Goal: Find specific page/section: Find specific page/section

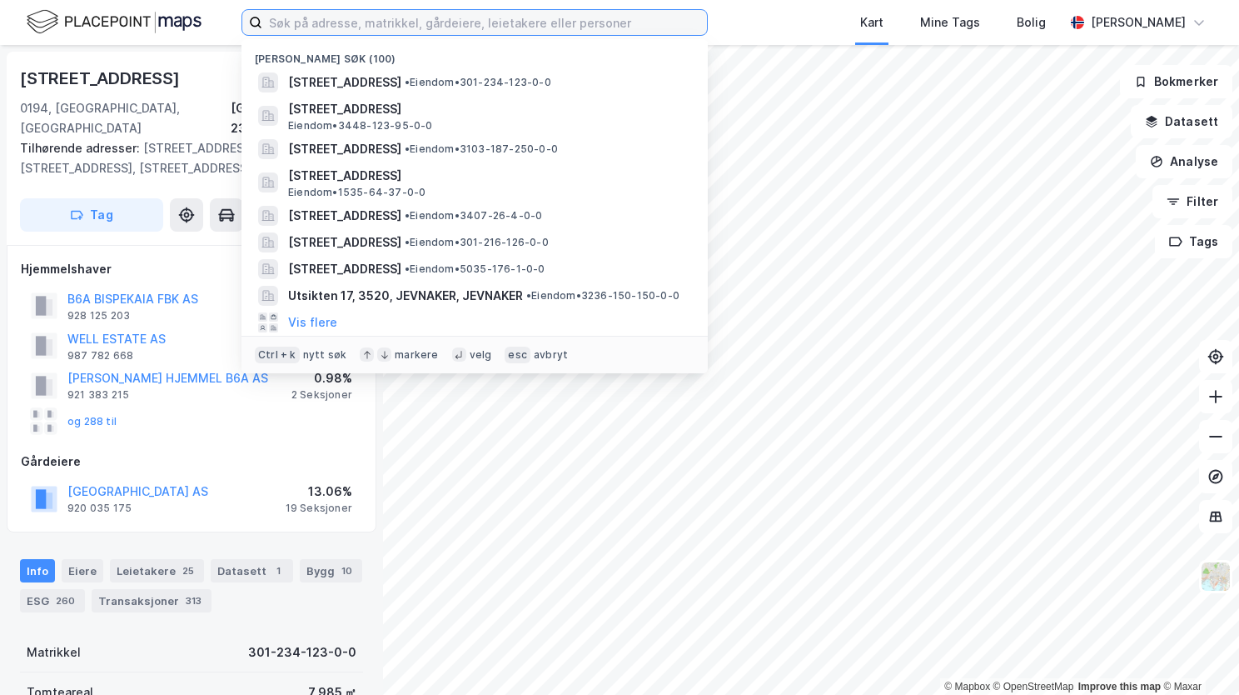
click at [326, 18] on input at bounding box center [484, 22] width 445 height 25
paste input "[STREET_ADDRESS]"
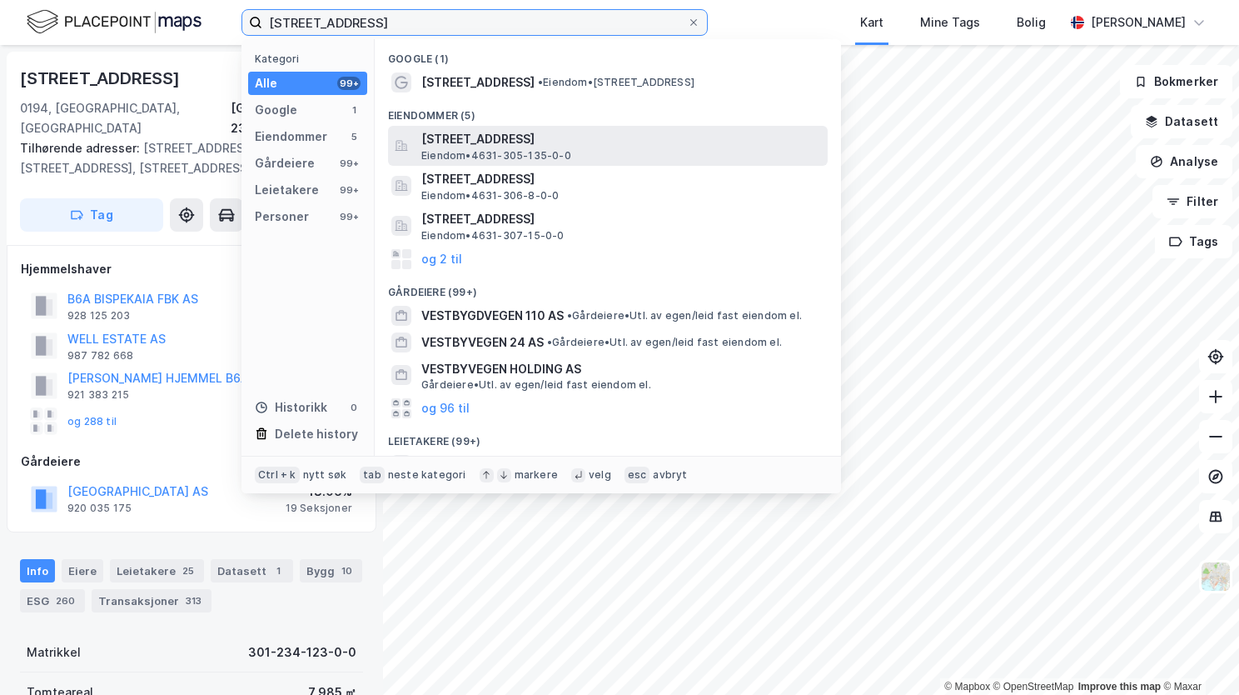
type input "[STREET_ADDRESS]"
click at [457, 147] on span "[STREET_ADDRESS]" at bounding box center [621, 139] width 400 height 20
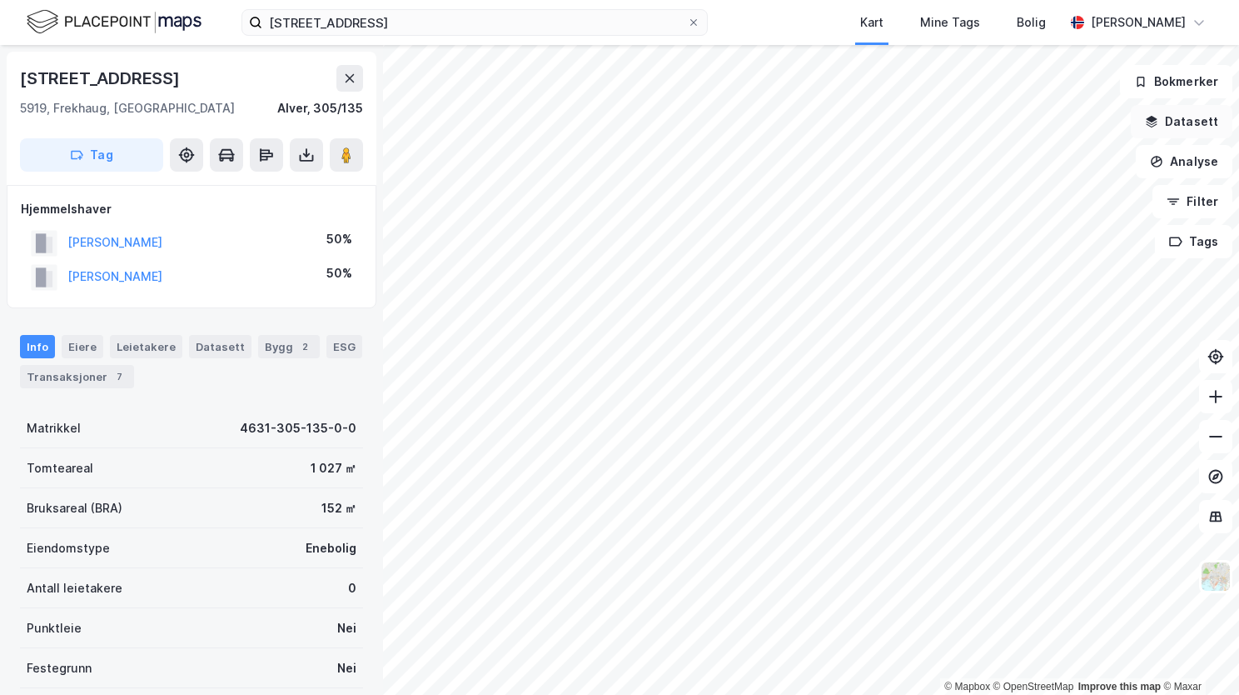
click at [1186, 127] on button "Datasett" at bounding box center [1182, 121] width 102 height 33
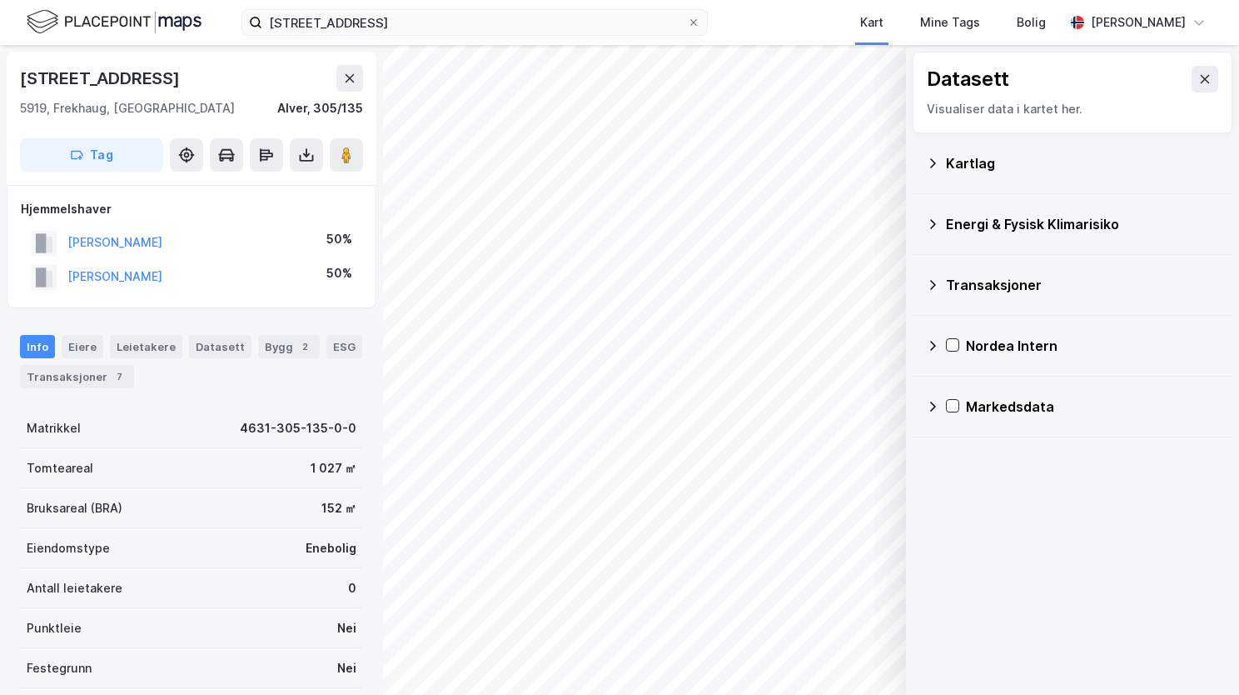
click at [934, 159] on icon at bounding box center [932, 163] width 13 height 13
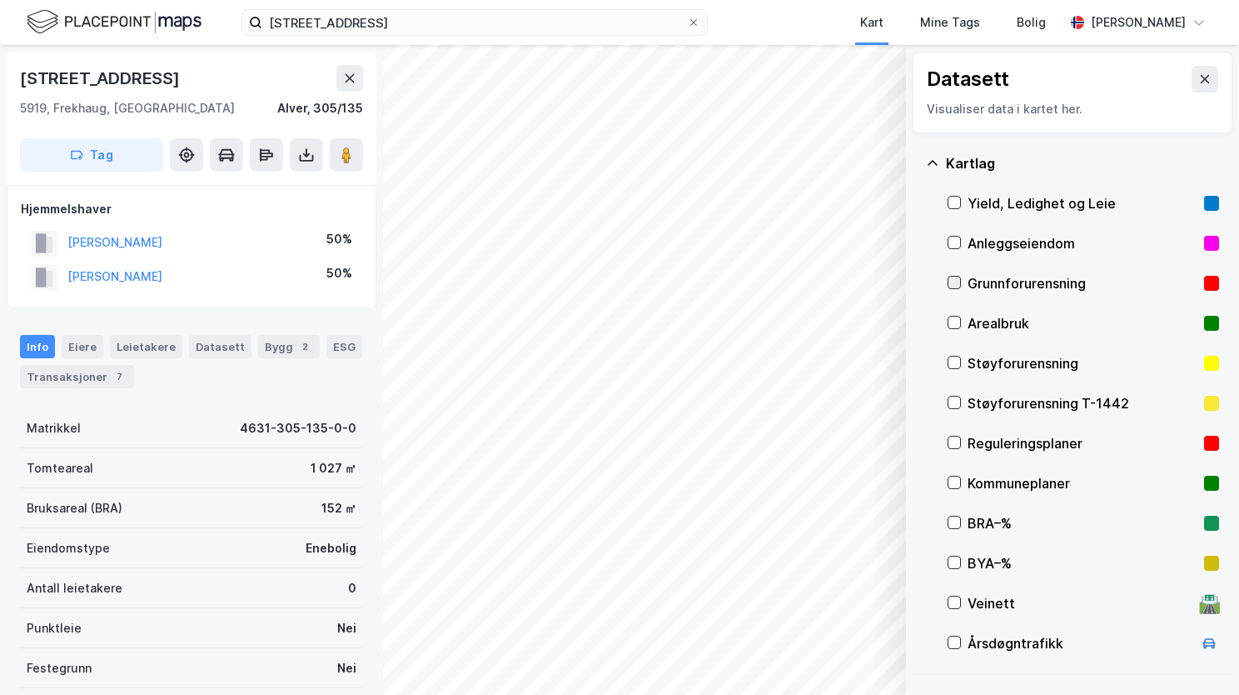
click at [959, 277] on icon at bounding box center [955, 283] width 12 height 12
click at [929, 163] on icon at bounding box center [933, 162] width 10 height 5
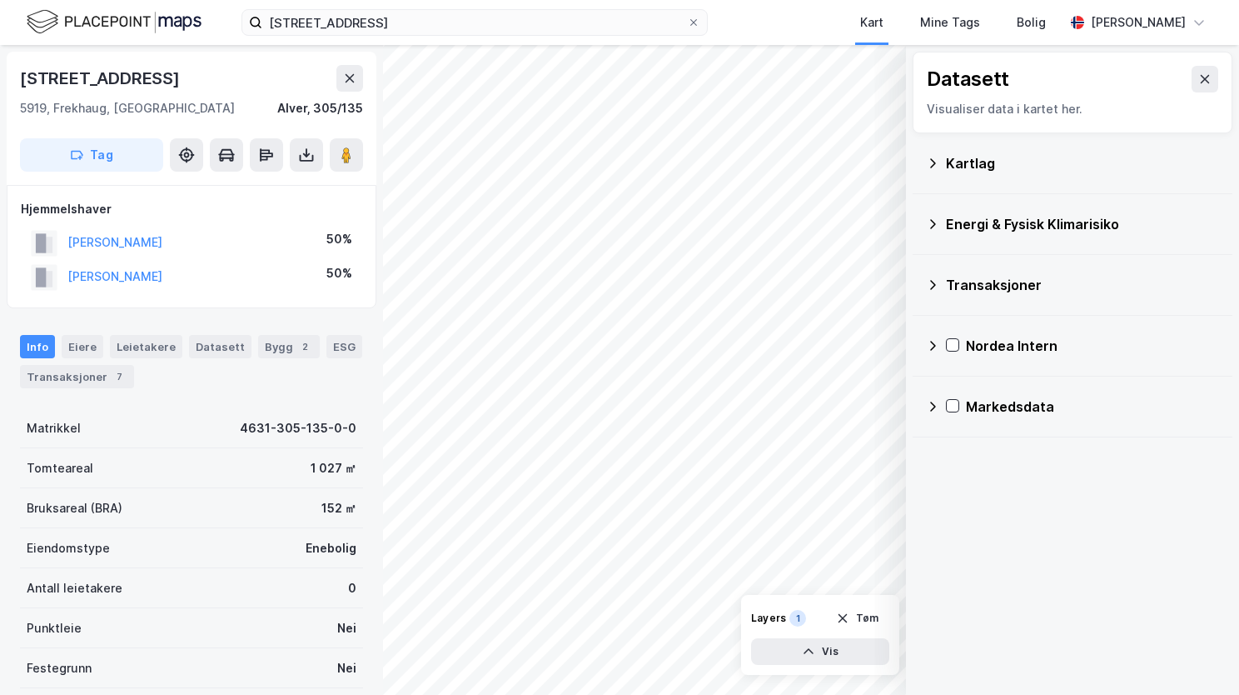
click at [936, 225] on icon at bounding box center [932, 223] width 13 height 13
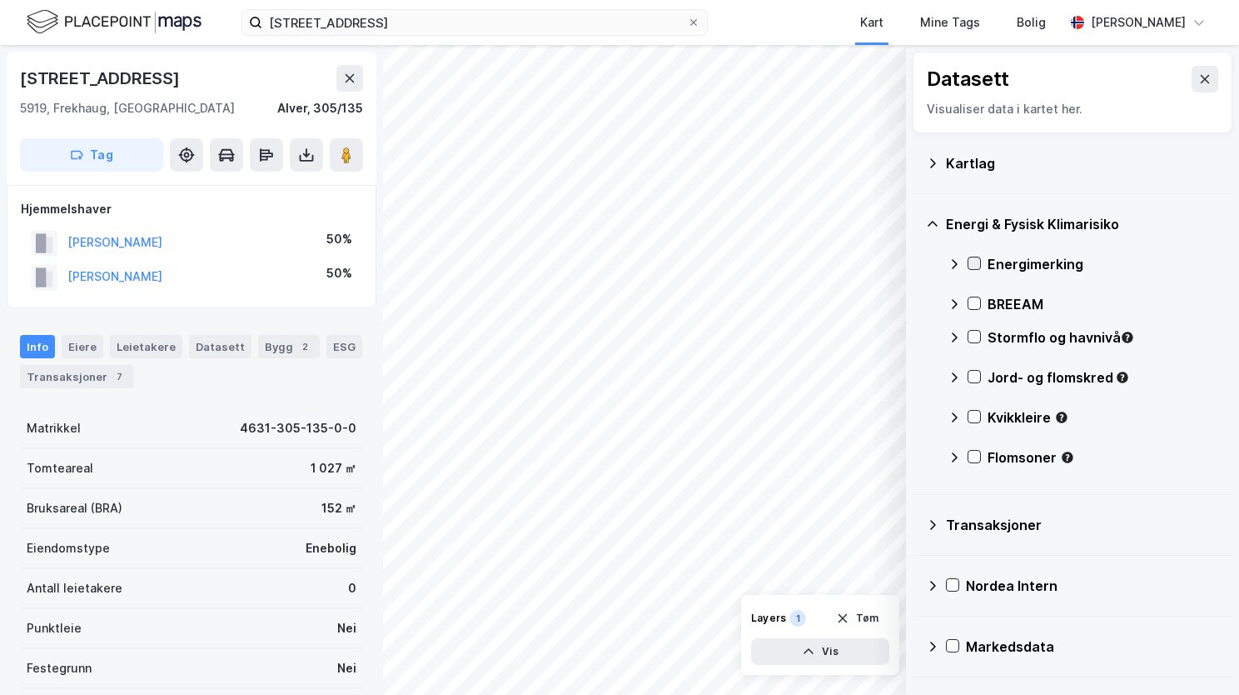
click at [970, 262] on icon at bounding box center [974, 264] width 9 height 6
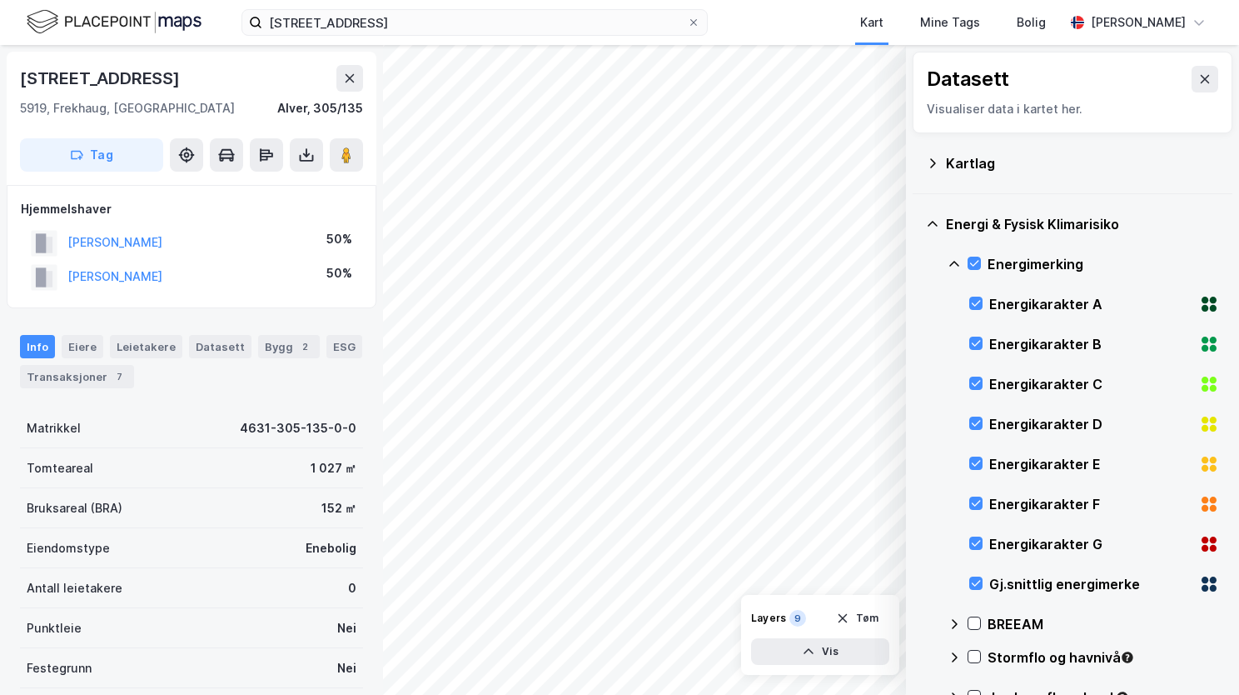
click at [953, 262] on icon at bounding box center [954, 264] width 10 height 6
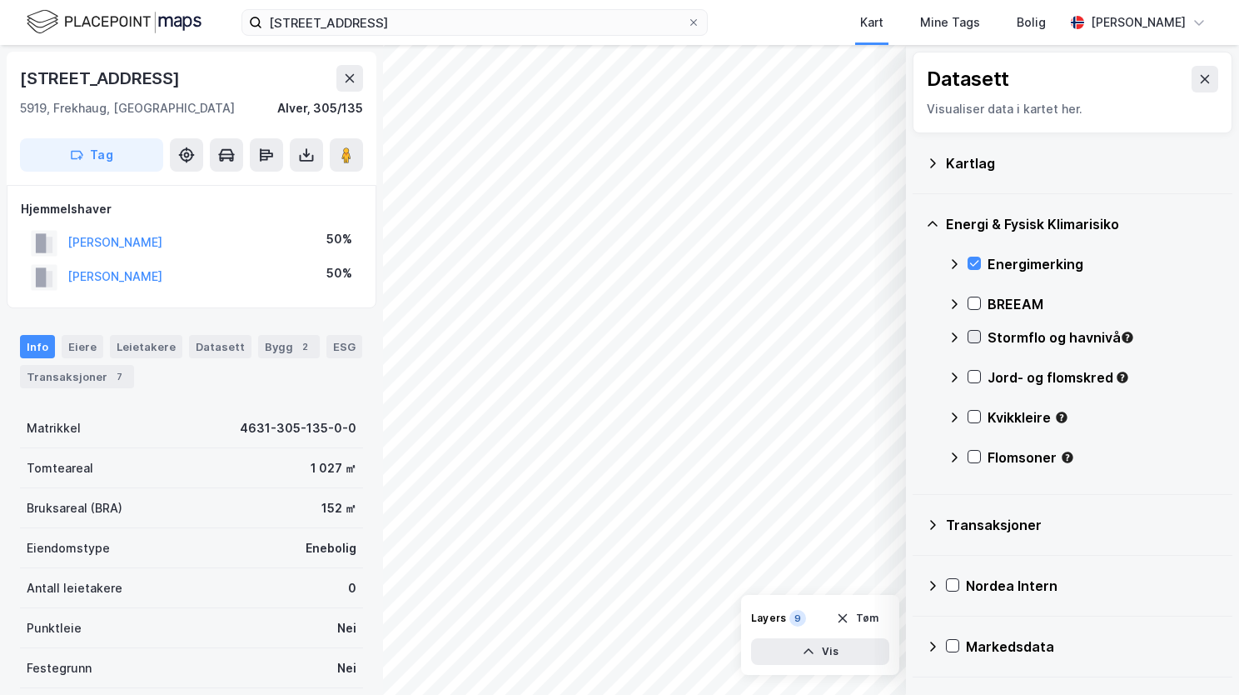
click at [979, 338] on icon at bounding box center [975, 337] width 12 height 12
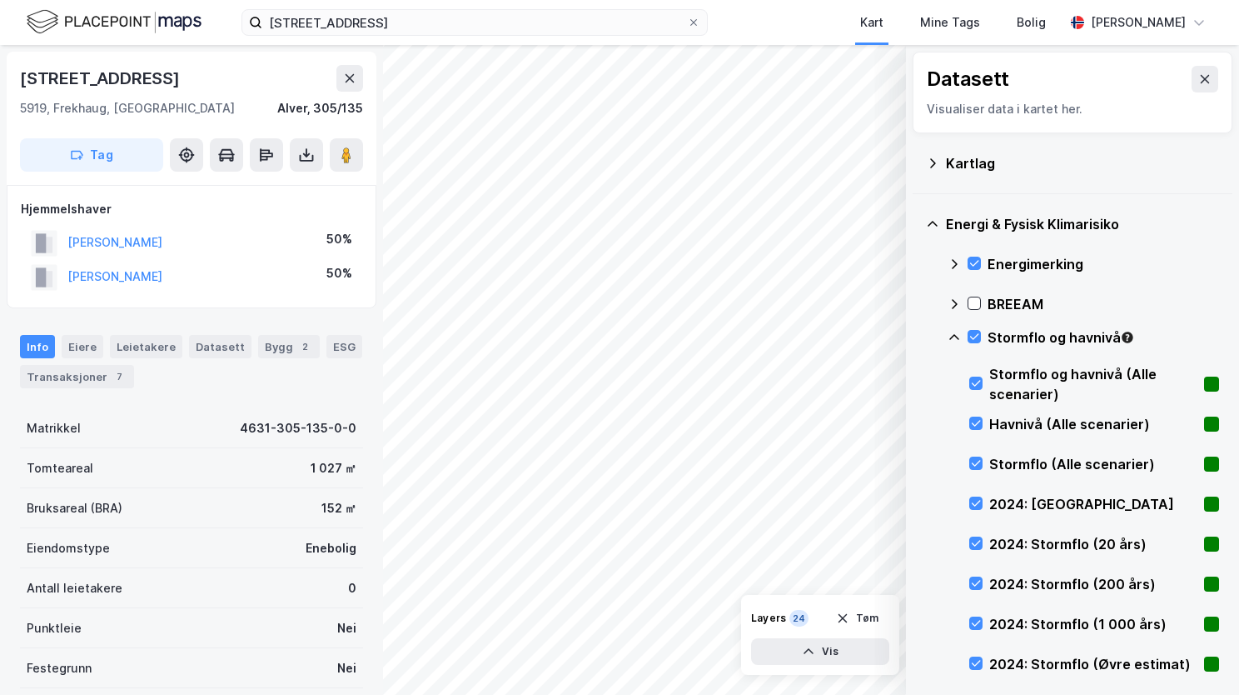
click at [955, 333] on icon at bounding box center [954, 337] width 13 height 13
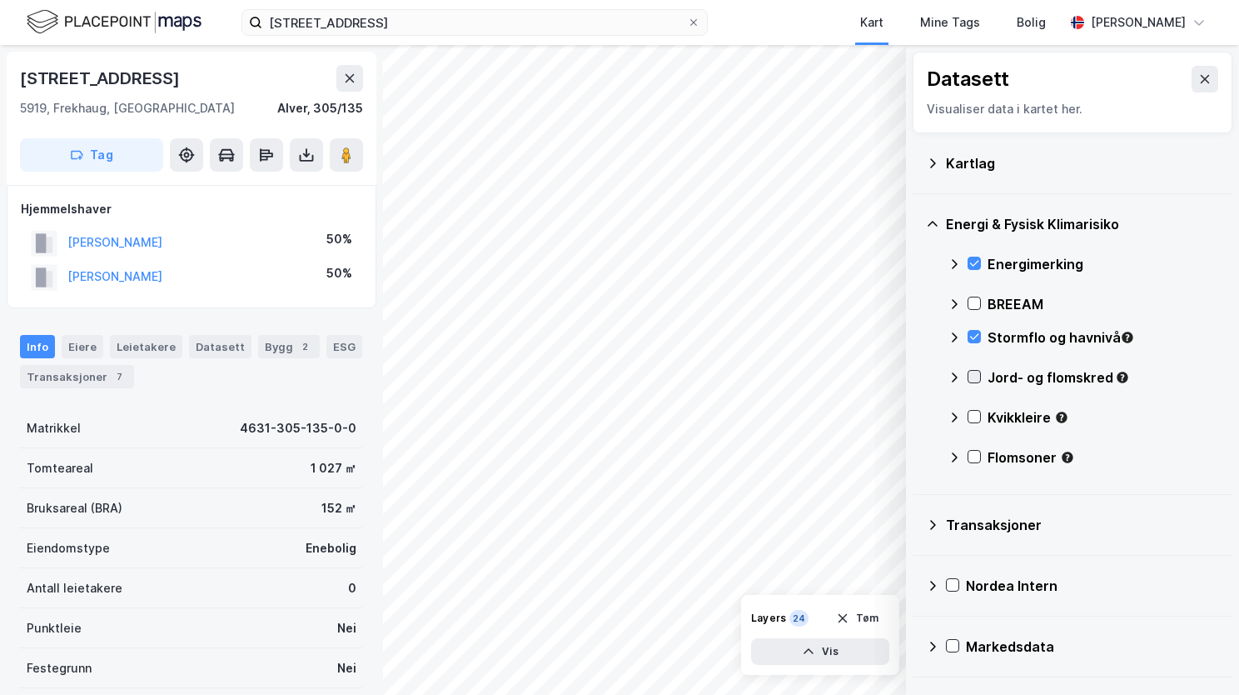
click at [969, 381] on div at bounding box center [974, 376] width 13 height 13
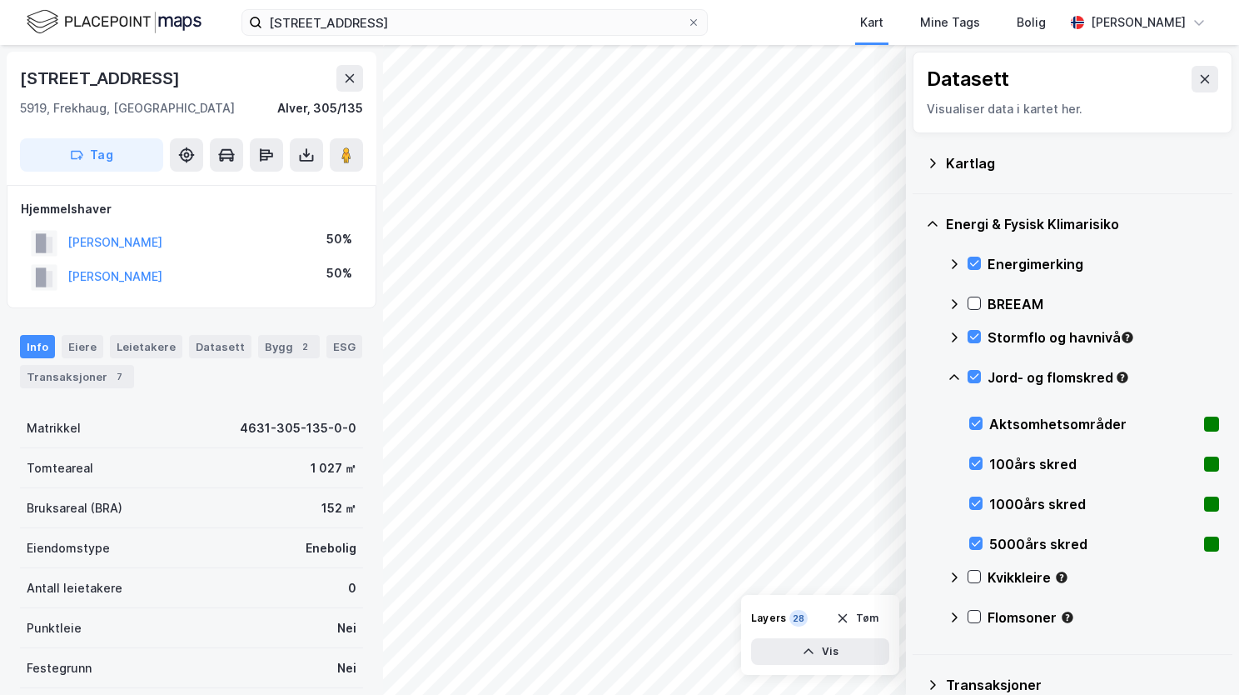
click at [958, 376] on icon at bounding box center [954, 377] width 13 height 13
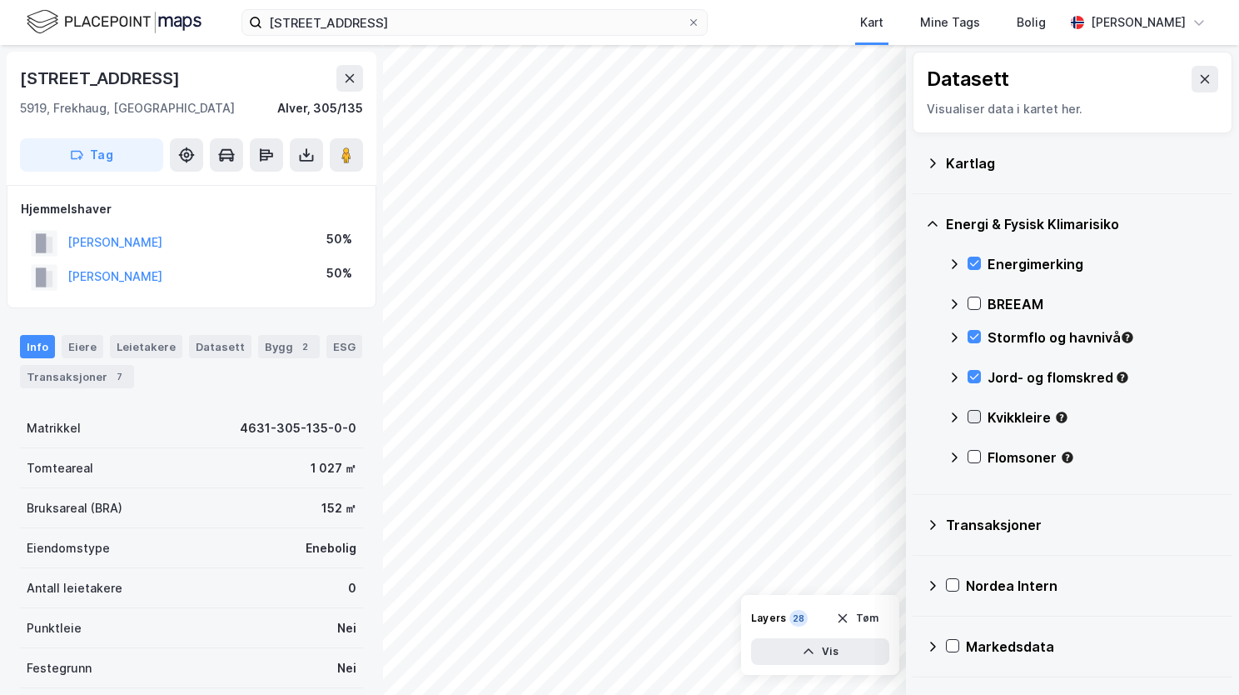
click at [974, 418] on icon at bounding box center [975, 417] width 12 height 12
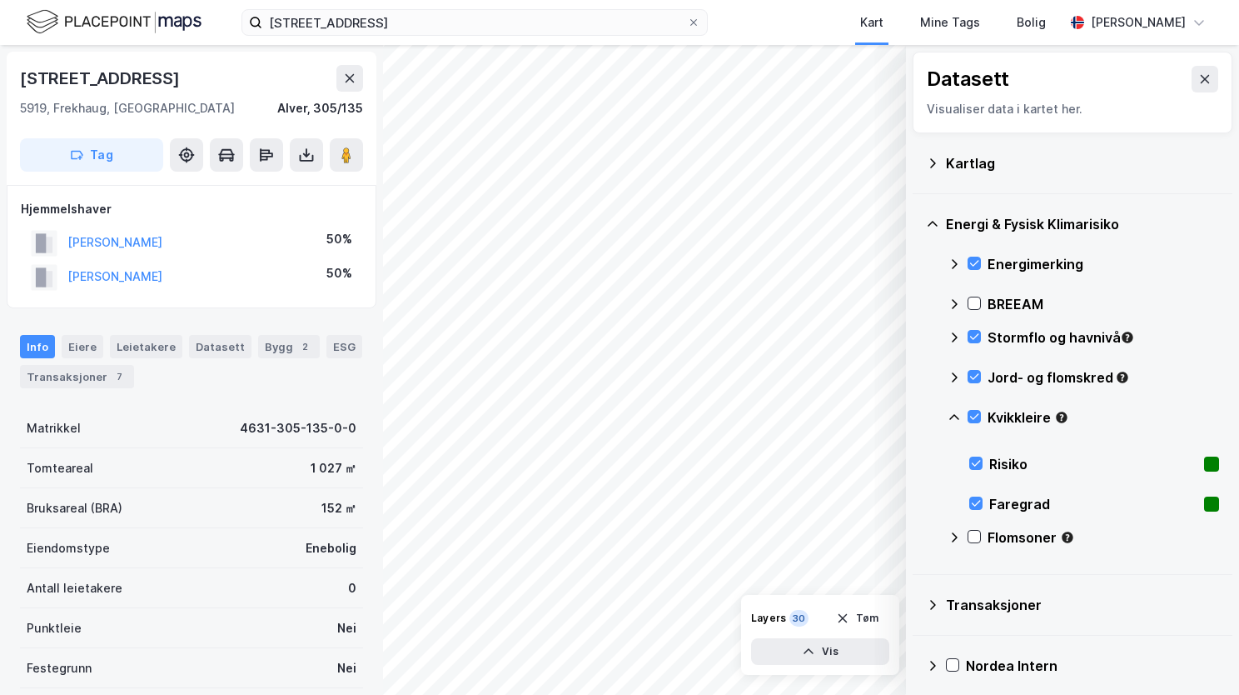
click at [953, 411] on icon at bounding box center [954, 417] width 13 height 13
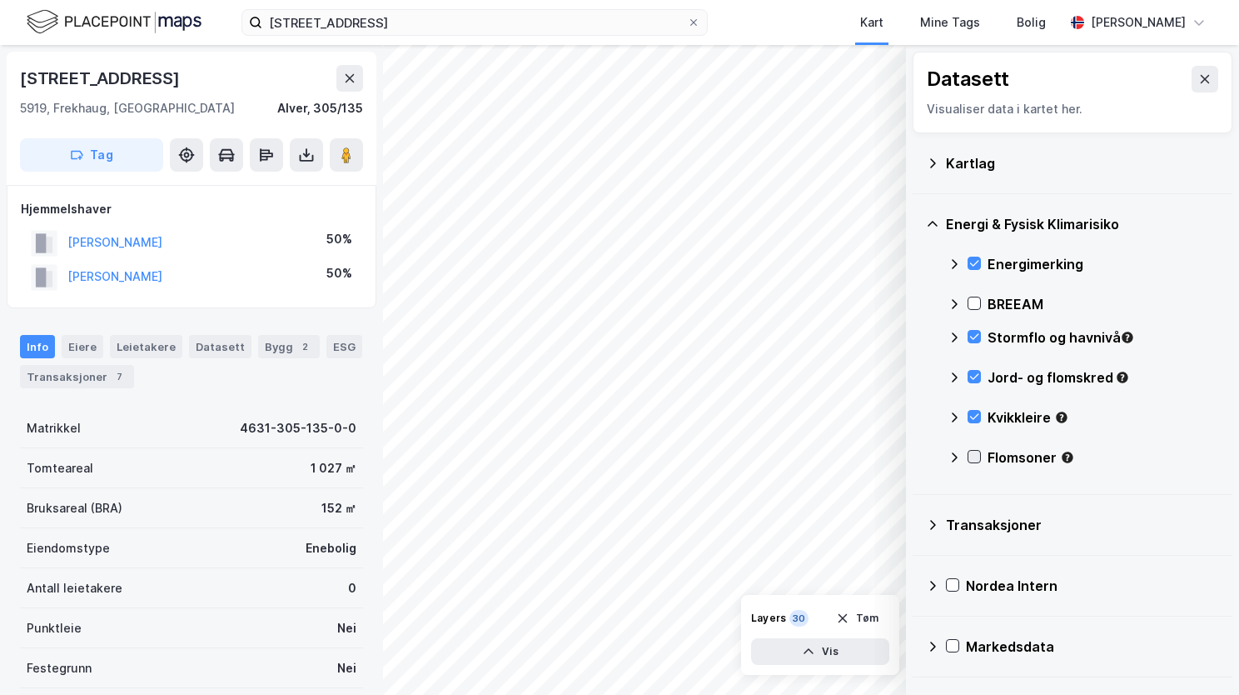
click at [976, 461] on icon at bounding box center [975, 457] width 12 height 12
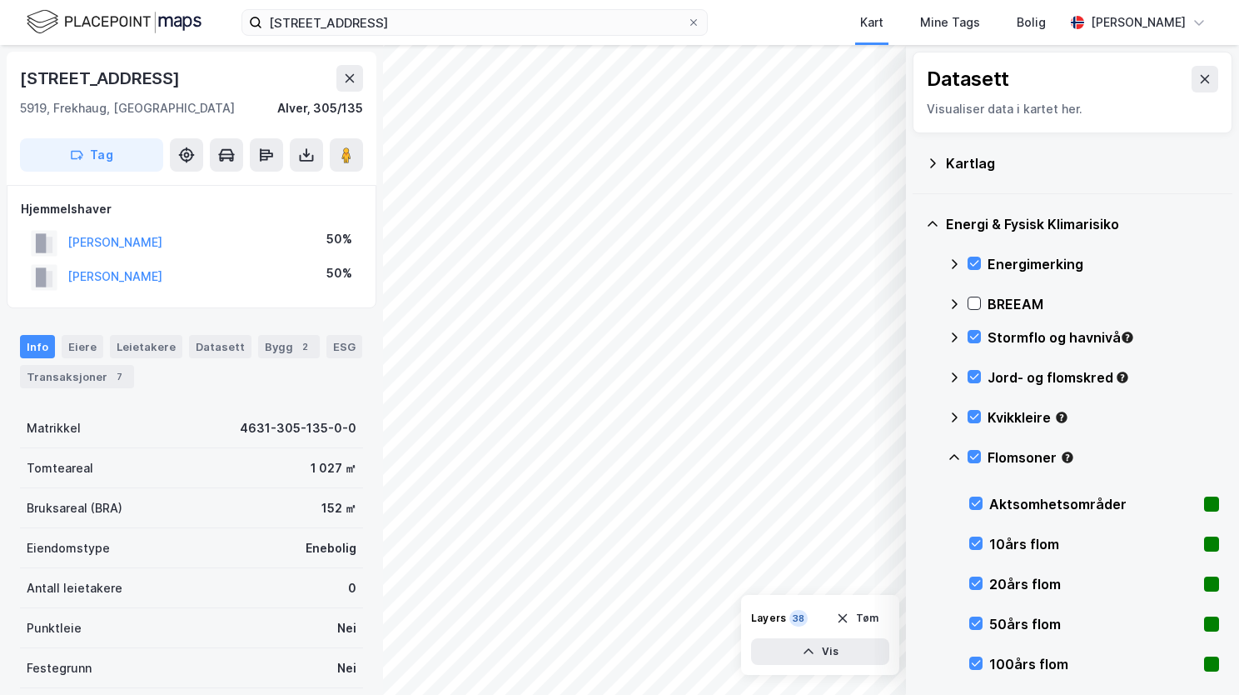
click at [955, 458] on icon at bounding box center [954, 457] width 13 height 13
